Goal: Information Seeking & Learning: Learn about a topic

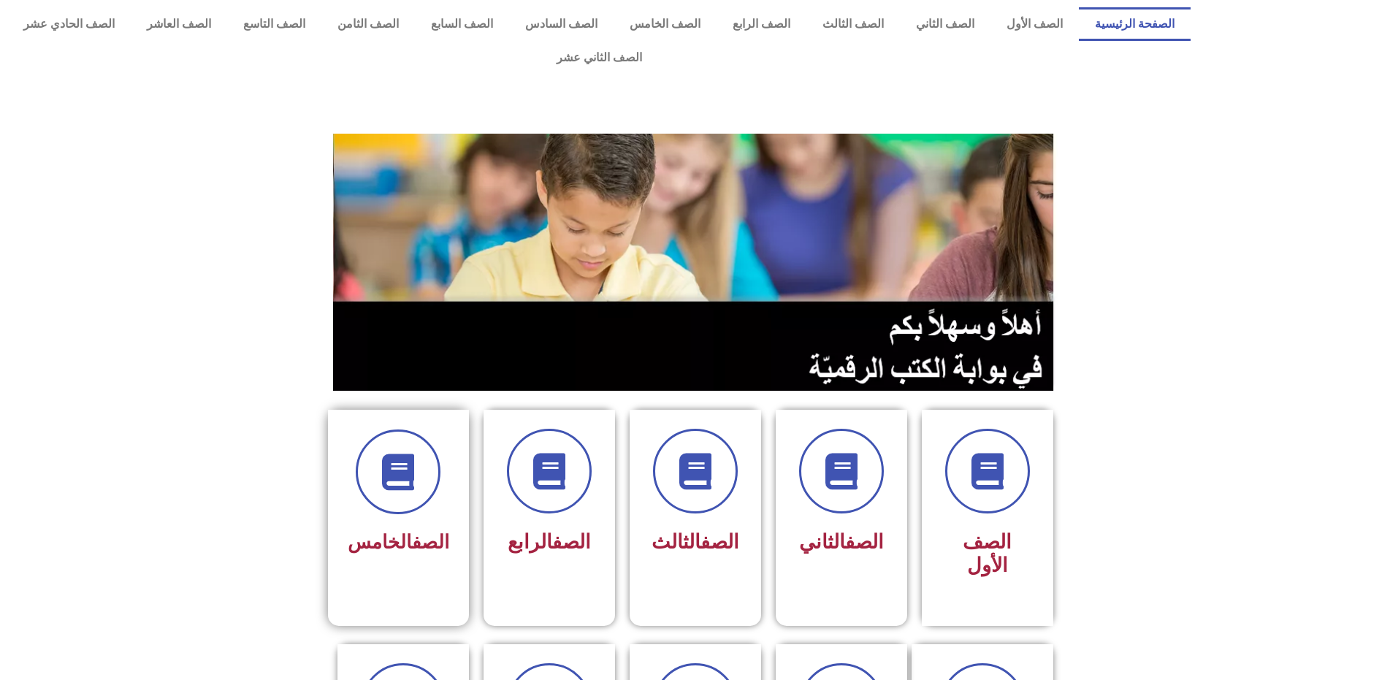
click at [389, 531] on span "الصف الخامس" at bounding box center [399, 542] width 102 height 22
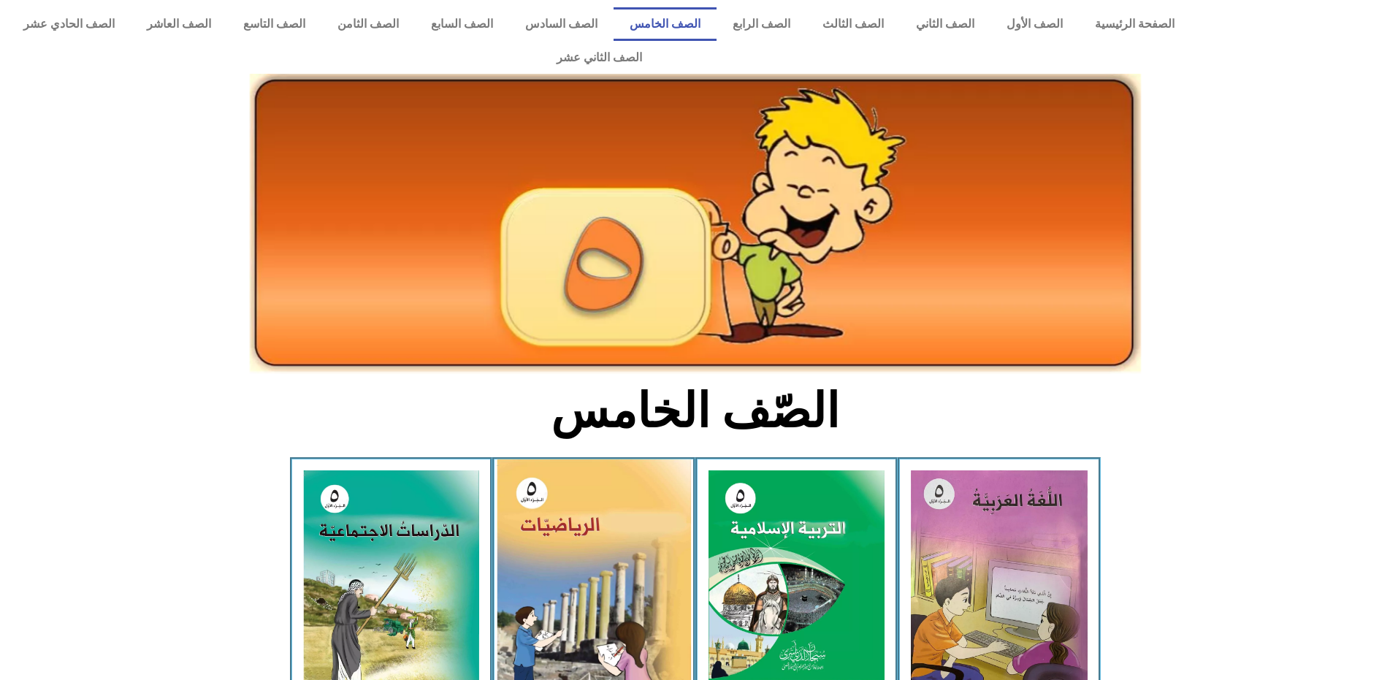
click at [637, 544] on img at bounding box center [594, 582] width 194 height 244
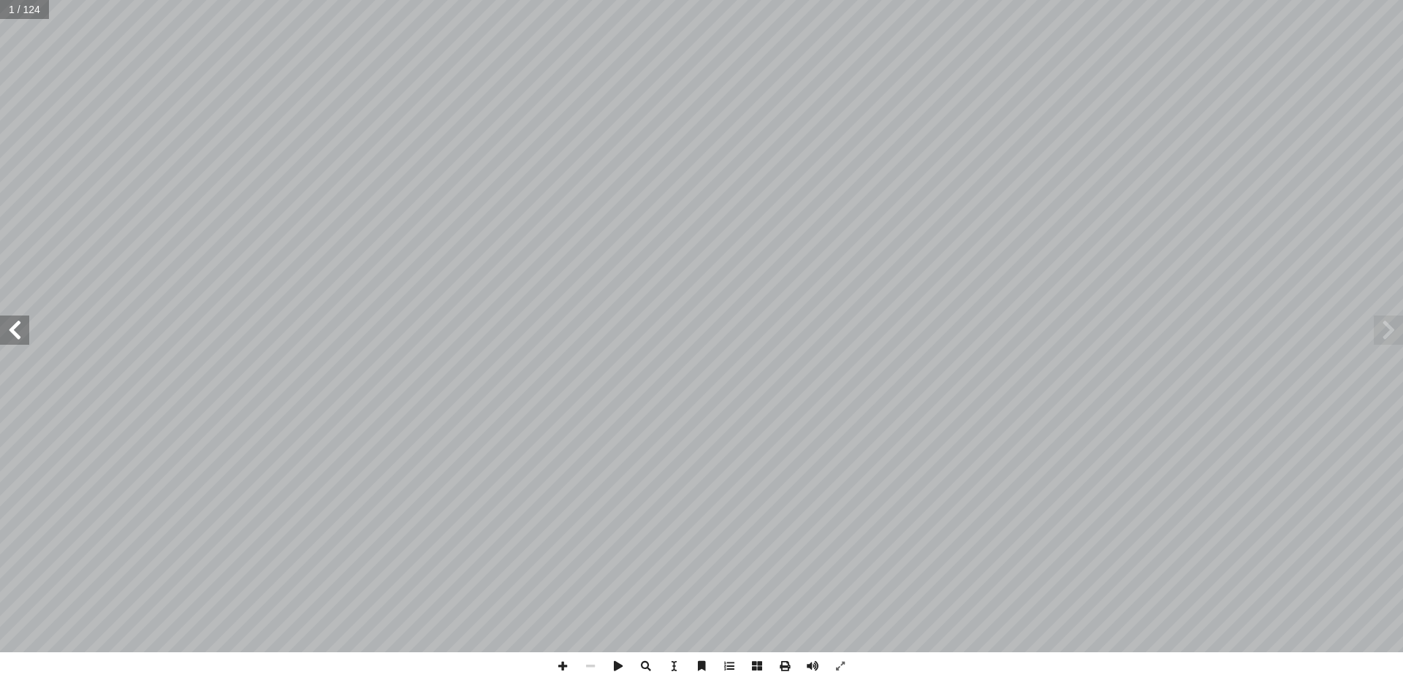
click at [3, 333] on span at bounding box center [14, 330] width 29 height 29
click at [3, 331] on span at bounding box center [14, 330] width 29 height 29
click at [4, 330] on span at bounding box center [14, 330] width 29 height 29
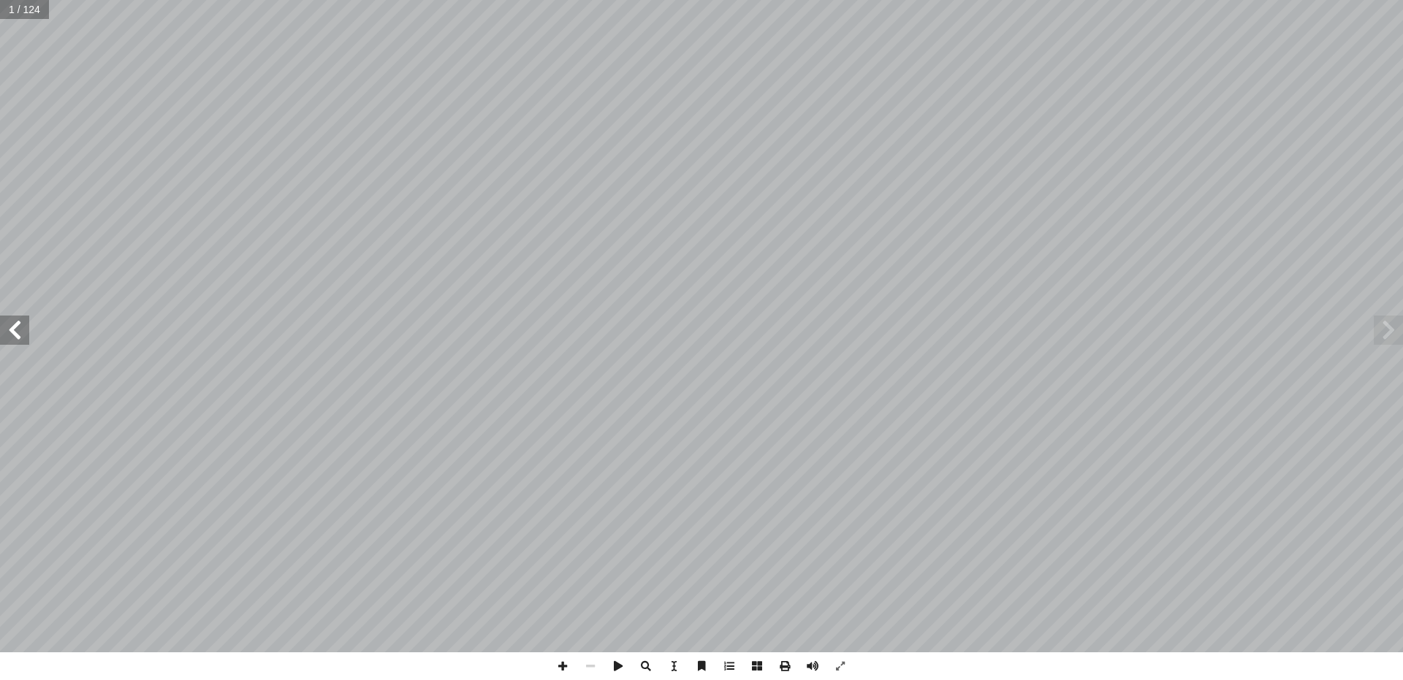
click at [4, 326] on span at bounding box center [14, 330] width 29 height 29
click at [25, 324] on span at bounding box center [14, 330] width 29 height 29
click at [15, 325] on span at bounding box center [14, 330] width 29 height 29
